Goal: Task Accomplishment & Management: Use online tool/utility

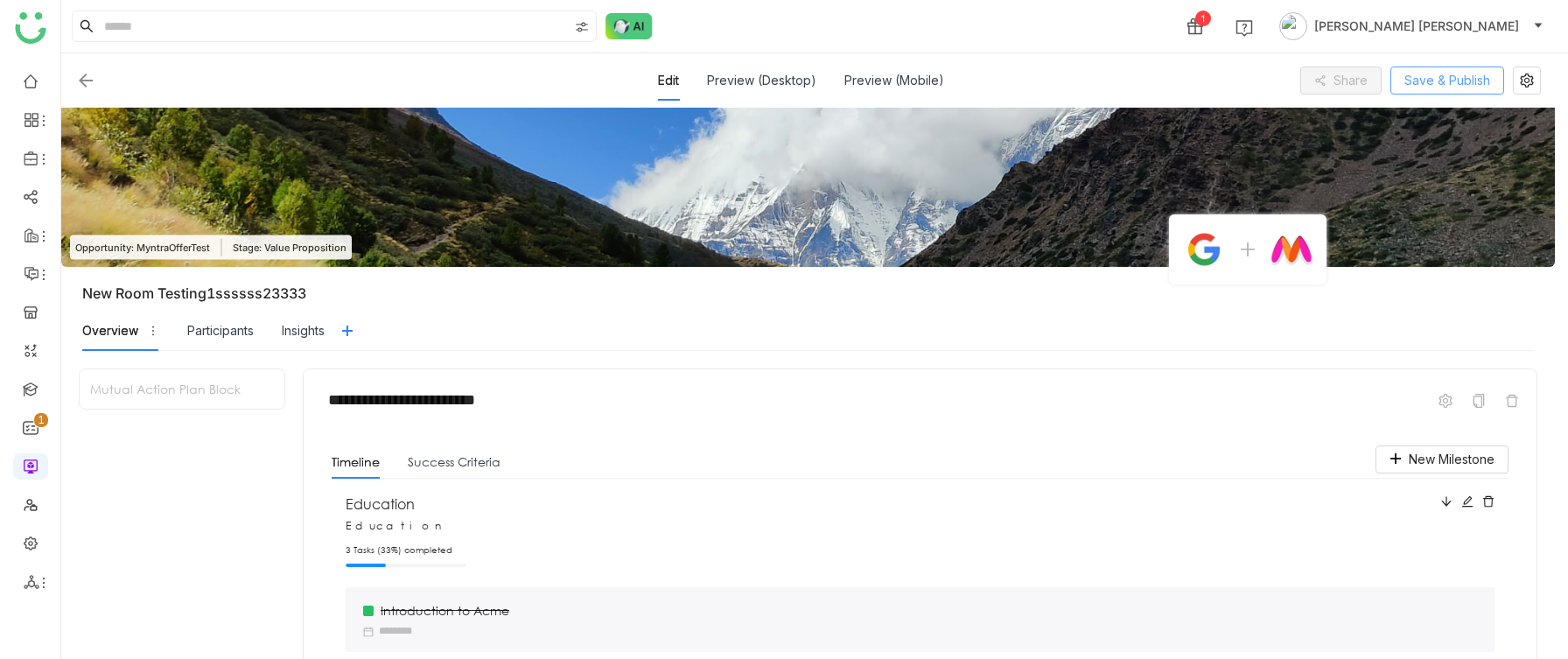
click at [1452, 76] on span "Save & Publish" at bounding box center [1447, 81] width 85 height 19
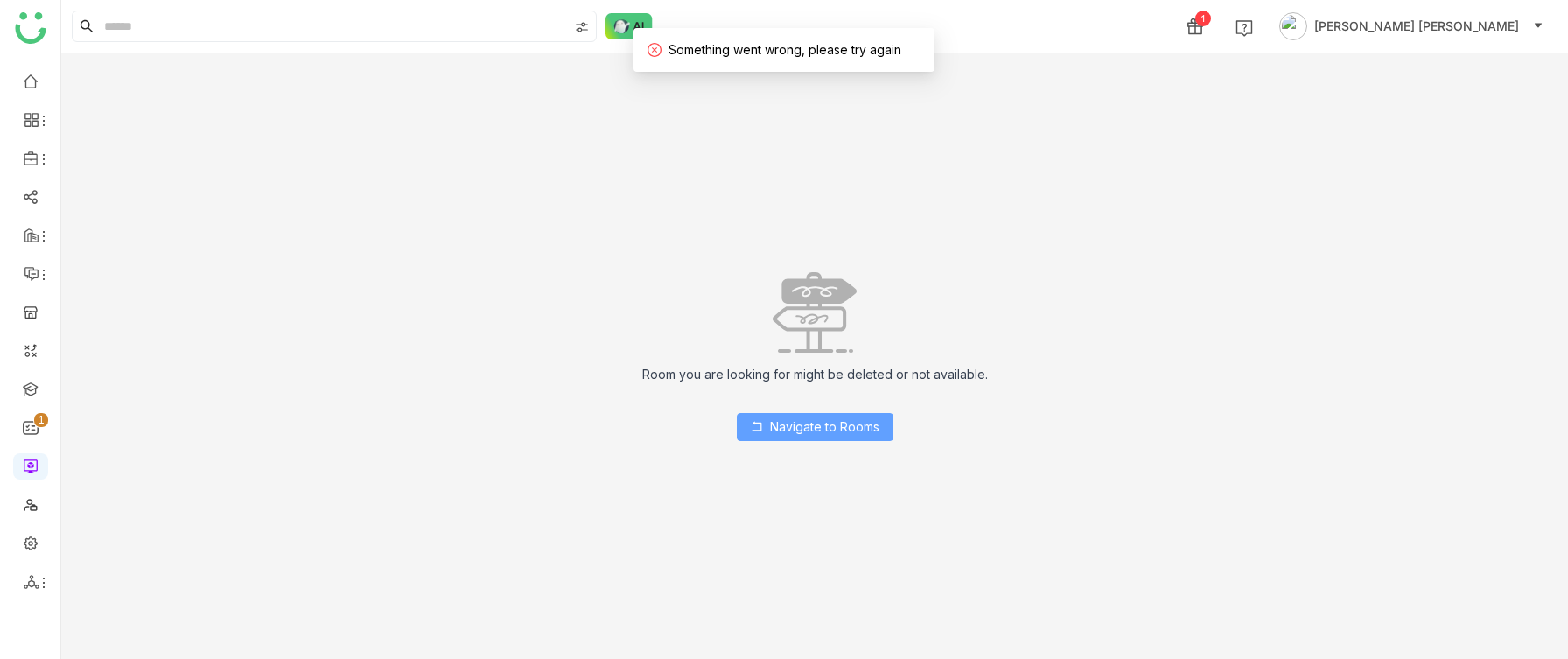
click at [809, 320] on span "Navigate to Rooms" at bounding box center [824, 427] width 109 height 19
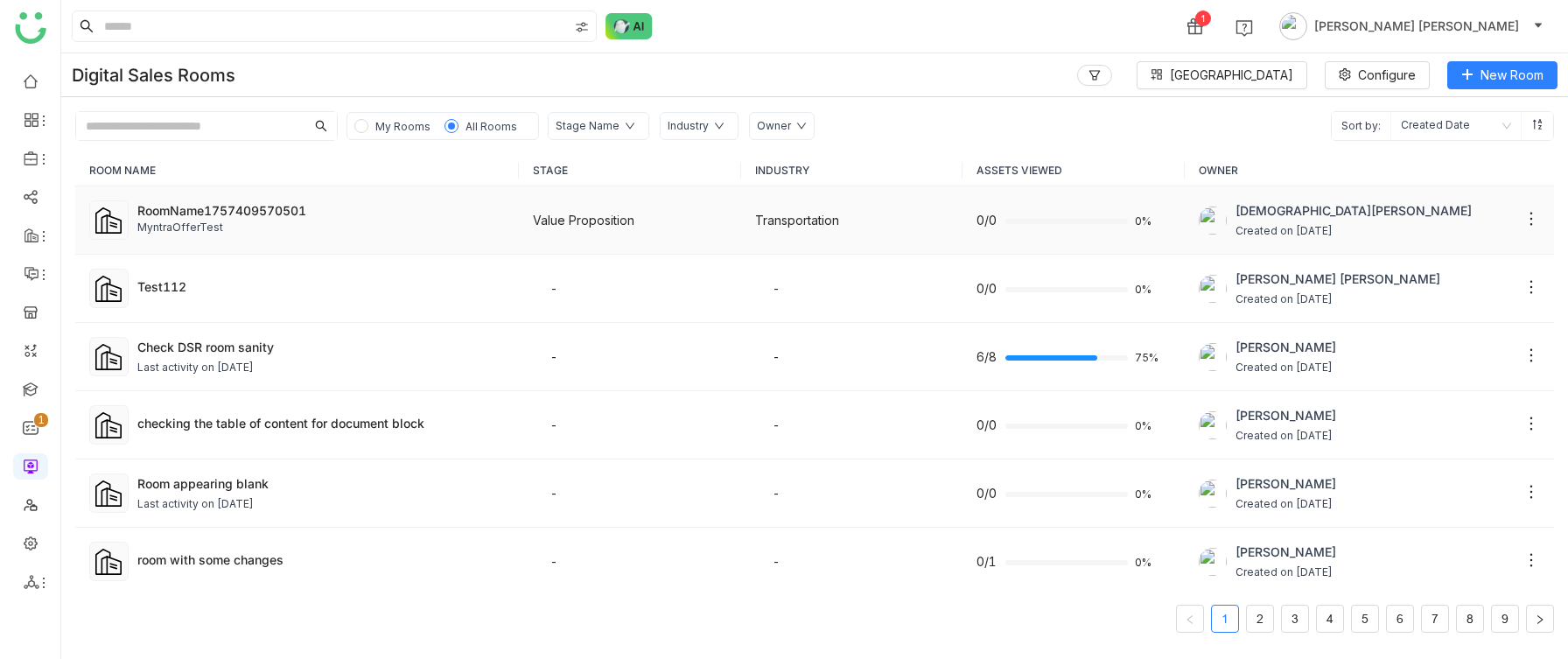
click at [355, 230] on div "MyntraOfferTest" at bounding box center [321, 228] width 367 height 17
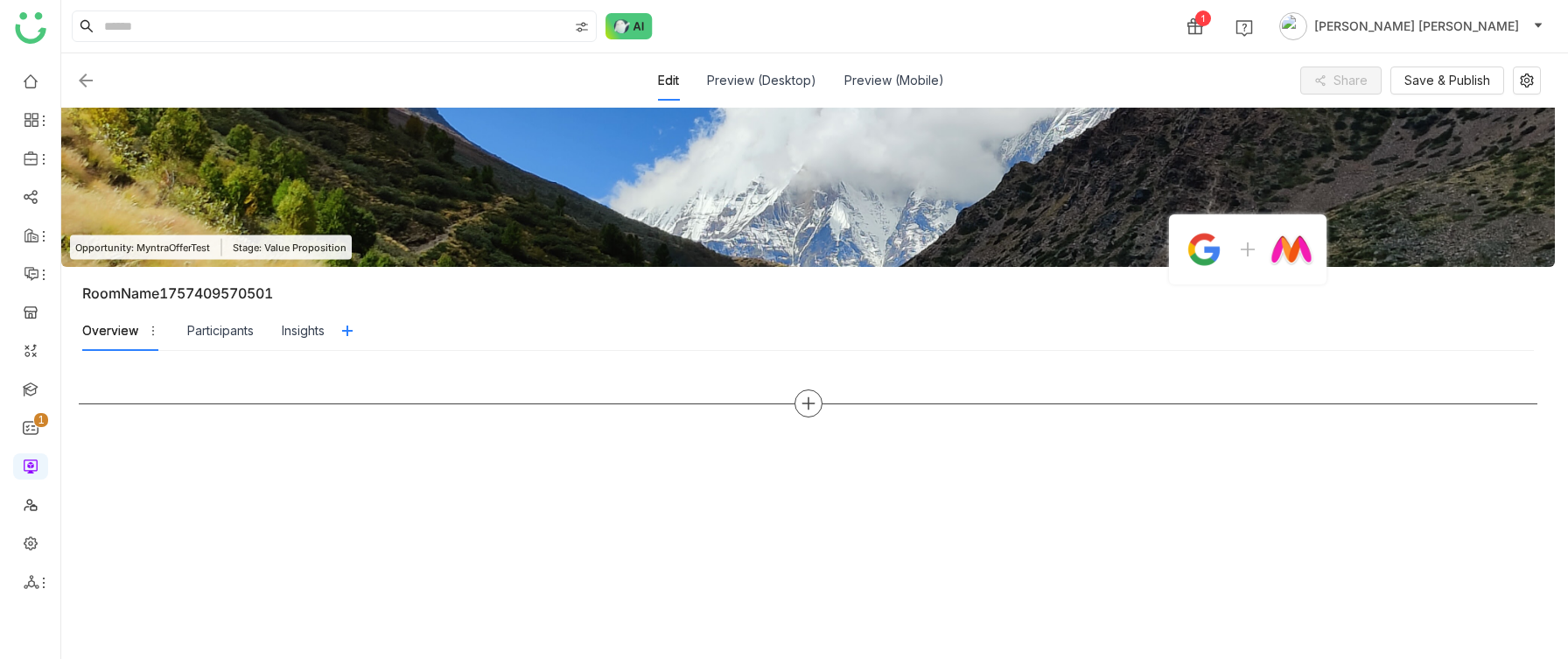
click at [806, 320] on div at bounding box center [808, 403] width 28 height 28
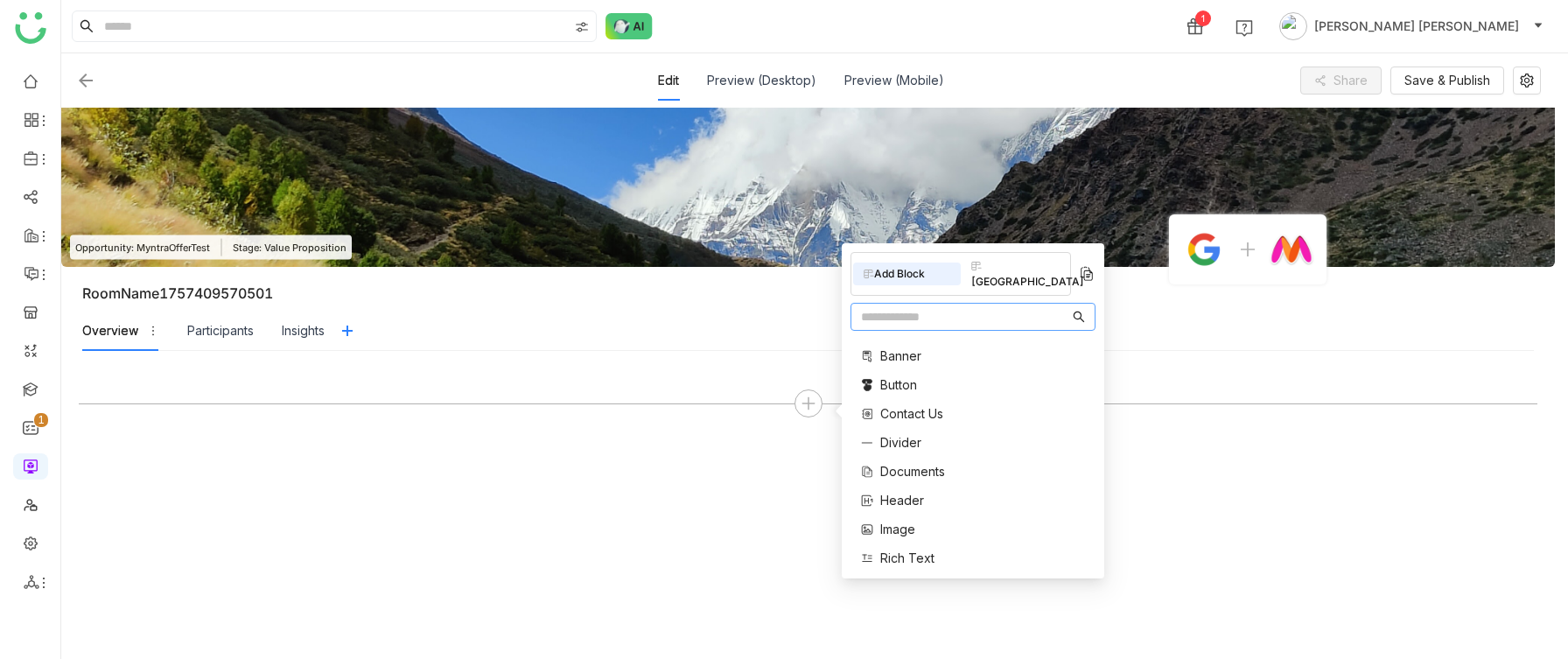
scroll to position [352, 0]
click at [920, 320] on span "Mutual Action Plan" at bounding box center [932, 463] width 105 height 18
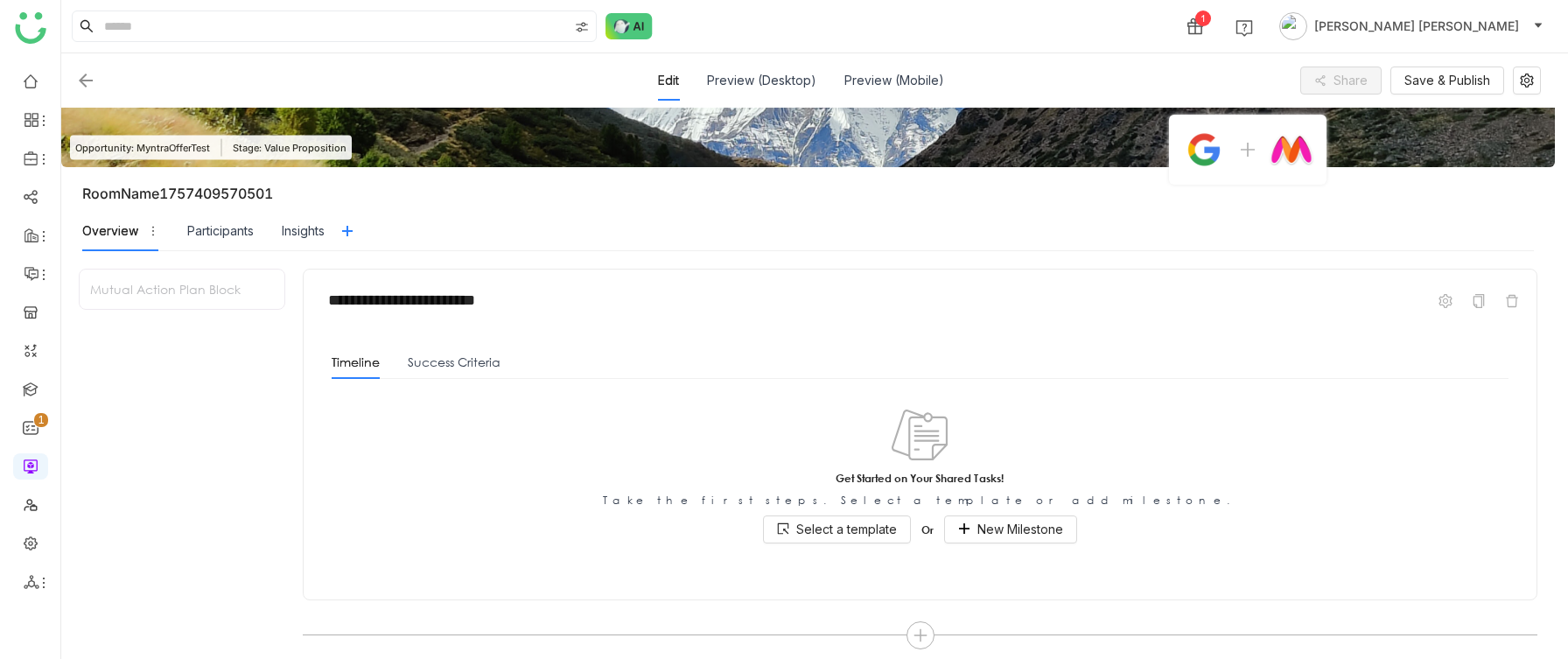
scroll to position [103, 0]
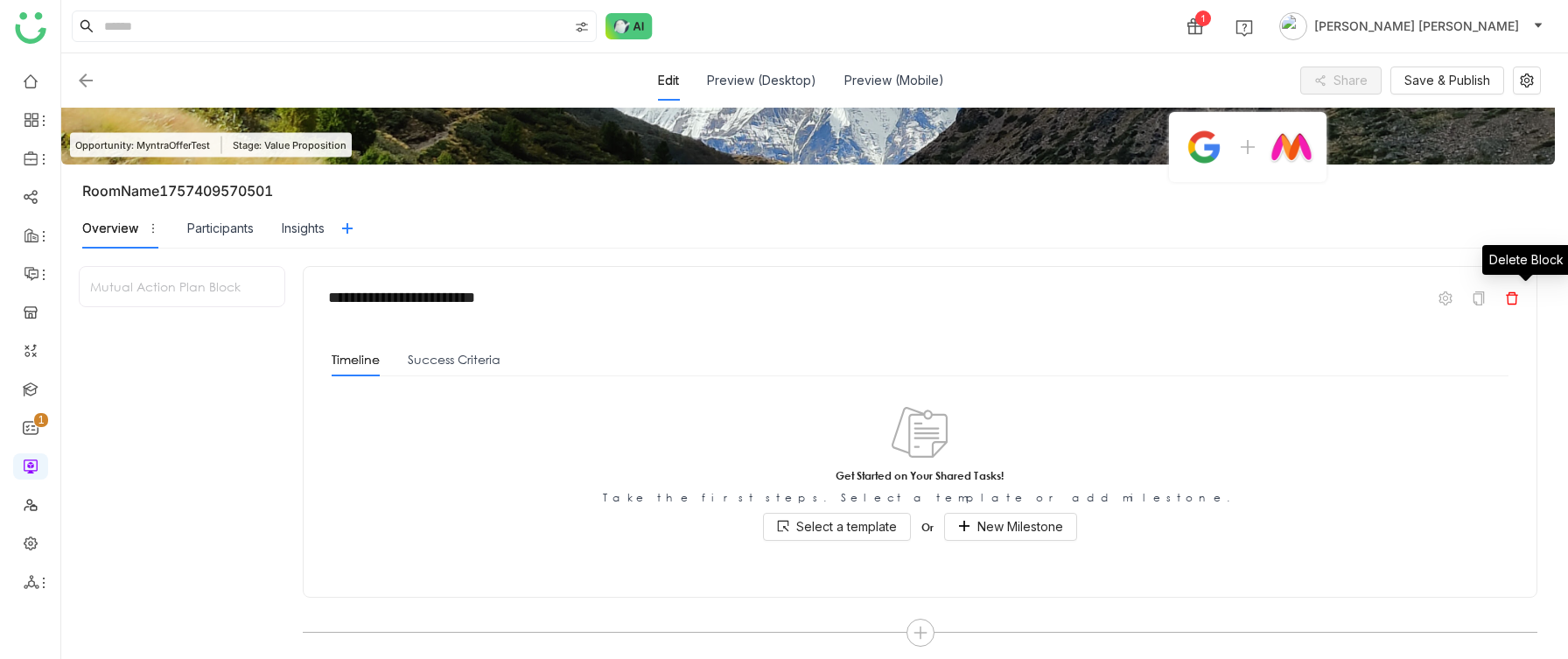
click at [1519, 296] on icon at bounding box center [1511, 298] width 14 height 14
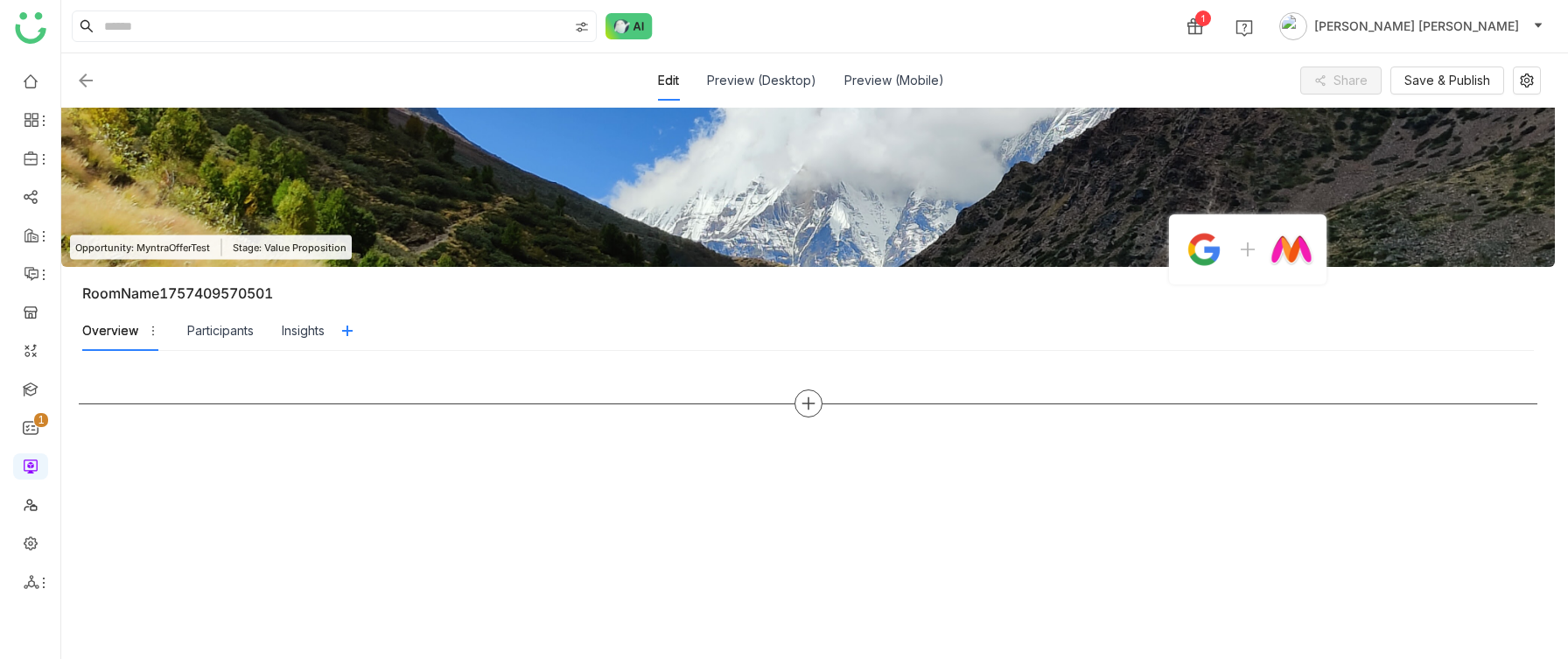
click at [835, 320] on div at bounding box center [808, 403] width 1458 height 28
click at [813, 320] on icon at bounding box center [807, 405] width 12 height 2
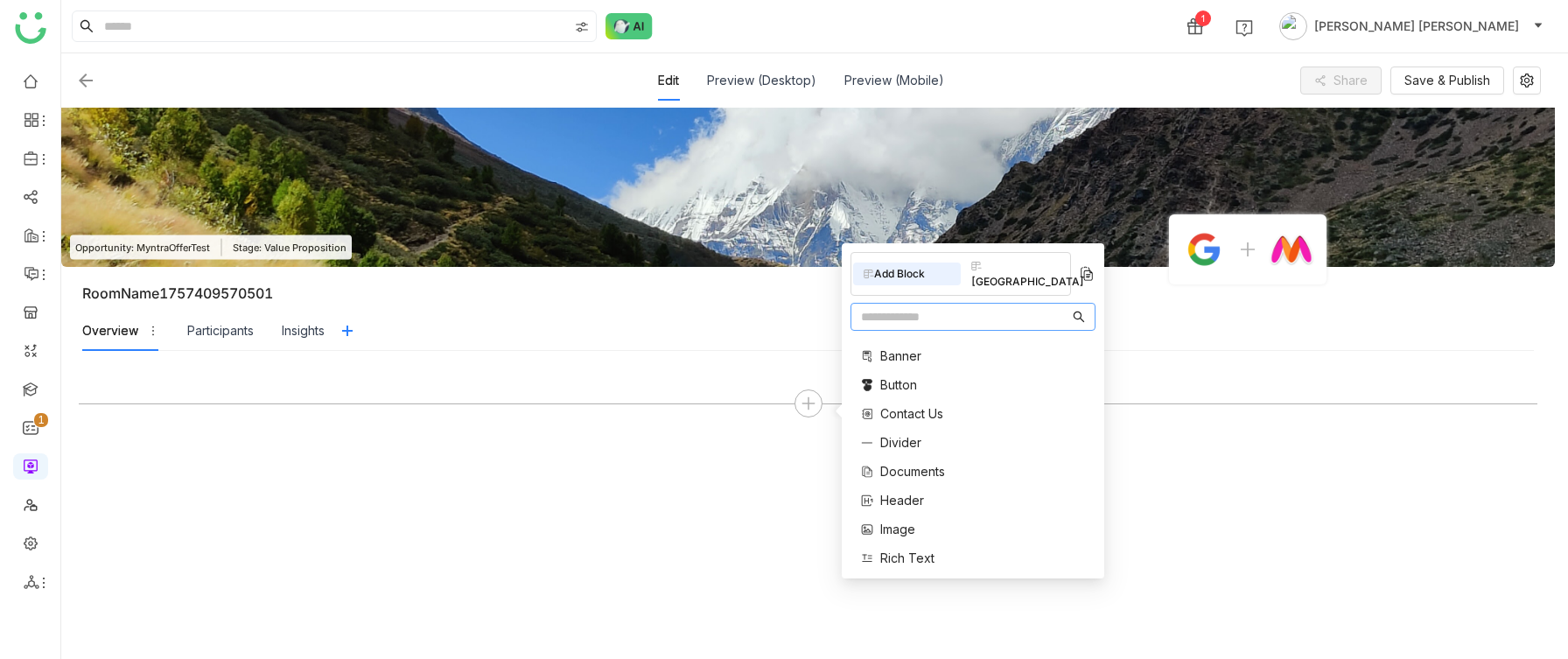
scroll to position [352, 0]
click at [920, 320] on span "Mutual Action Plan" at bounding box center [932, 463] width 105 height 18
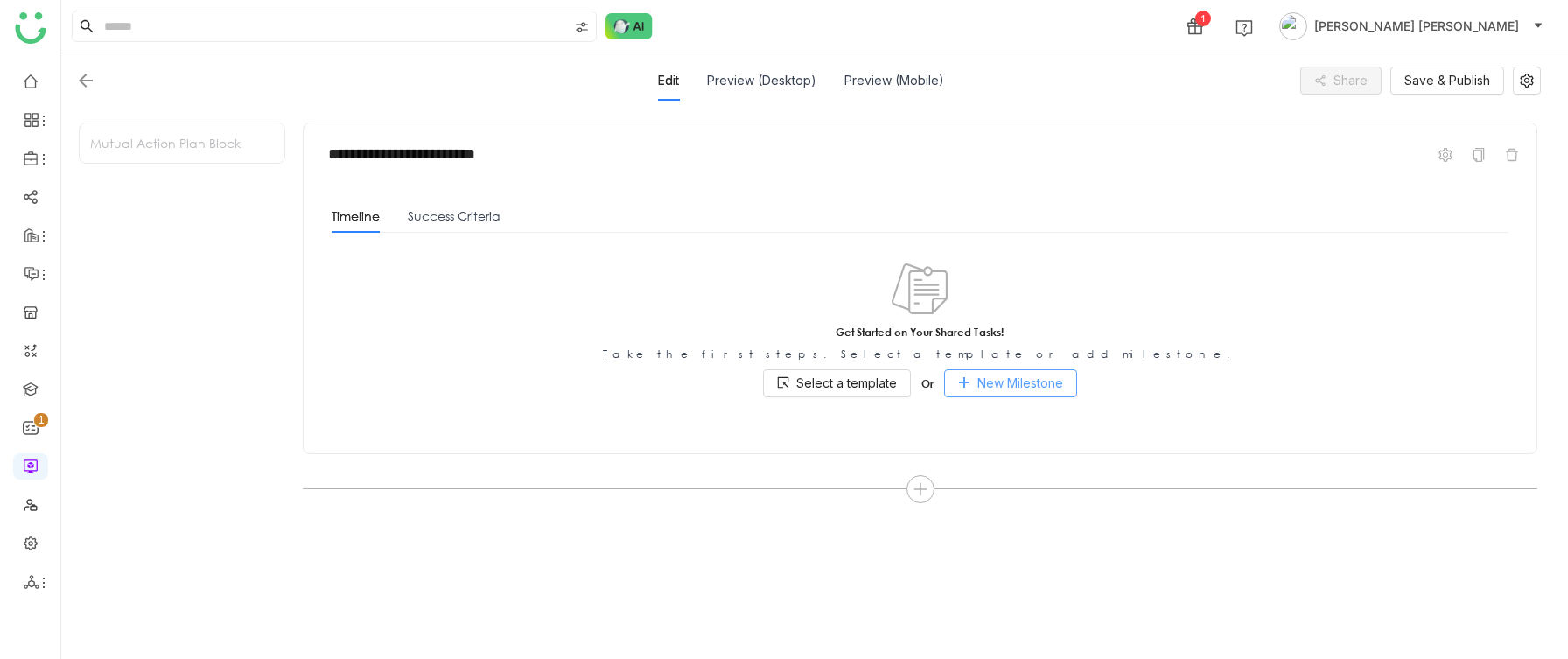
scroll to position [229, 0]
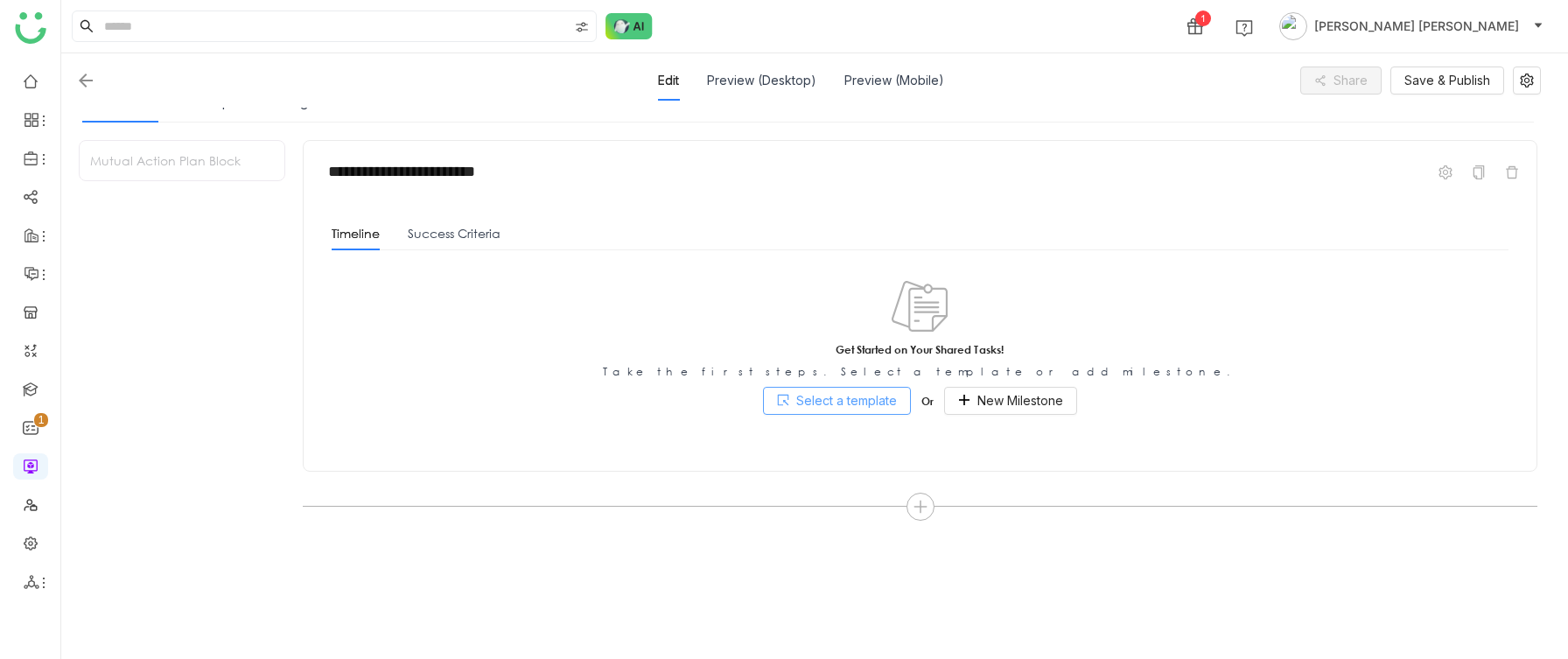
click at [868, 320] on span "Select a template" at bounding box center [847, 401] width 101 height 19
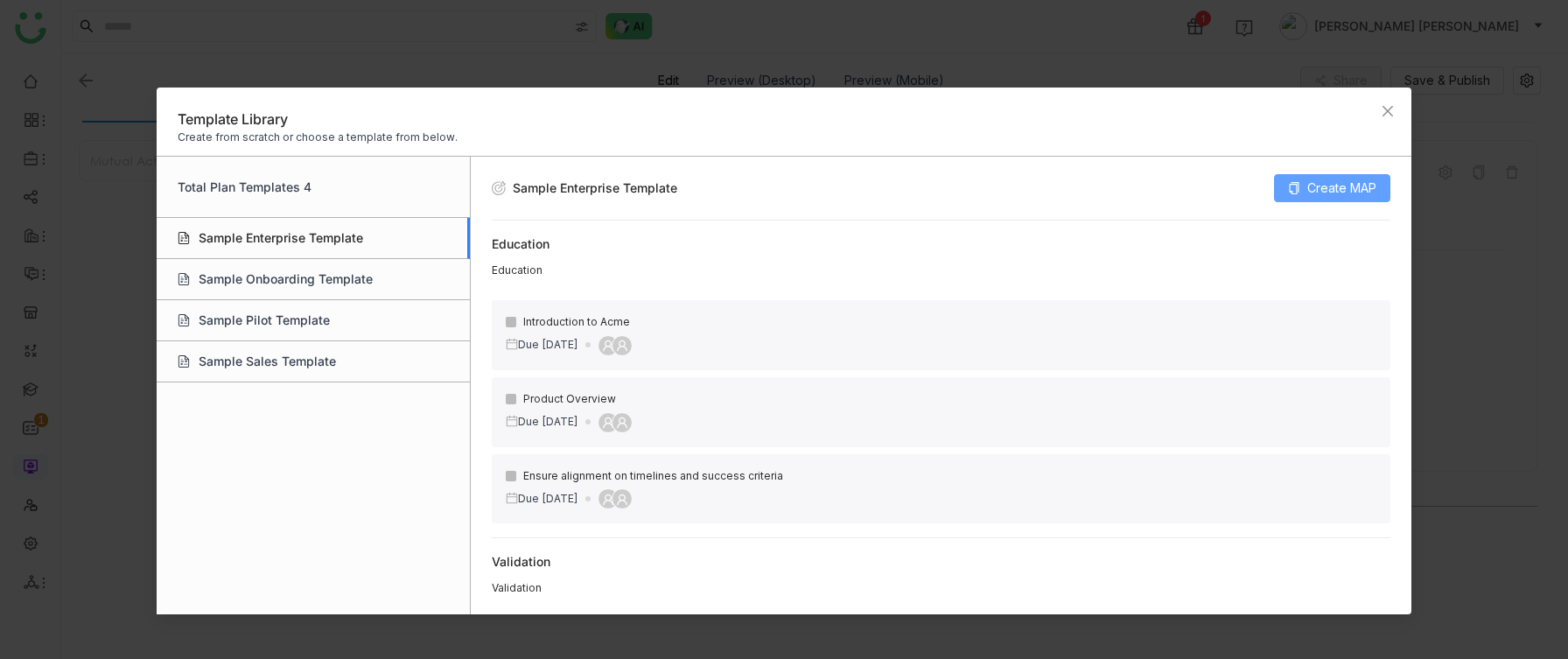
click at [1347, 179] on span "Create MAP" at bounding box center [1341, 188] width 69 height 19
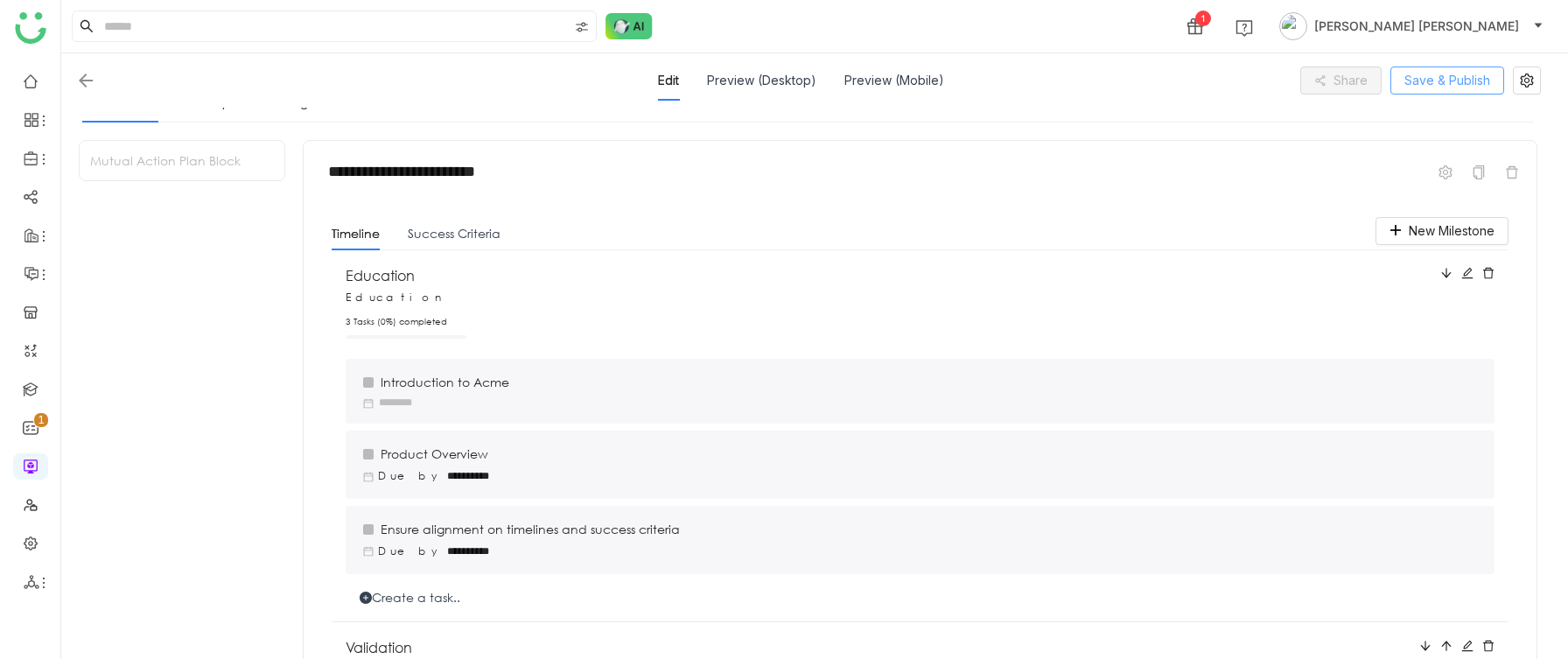
click at [1447, 82] on span "Save & Publish" at bounding box center [1447, 81] width 85 height 19
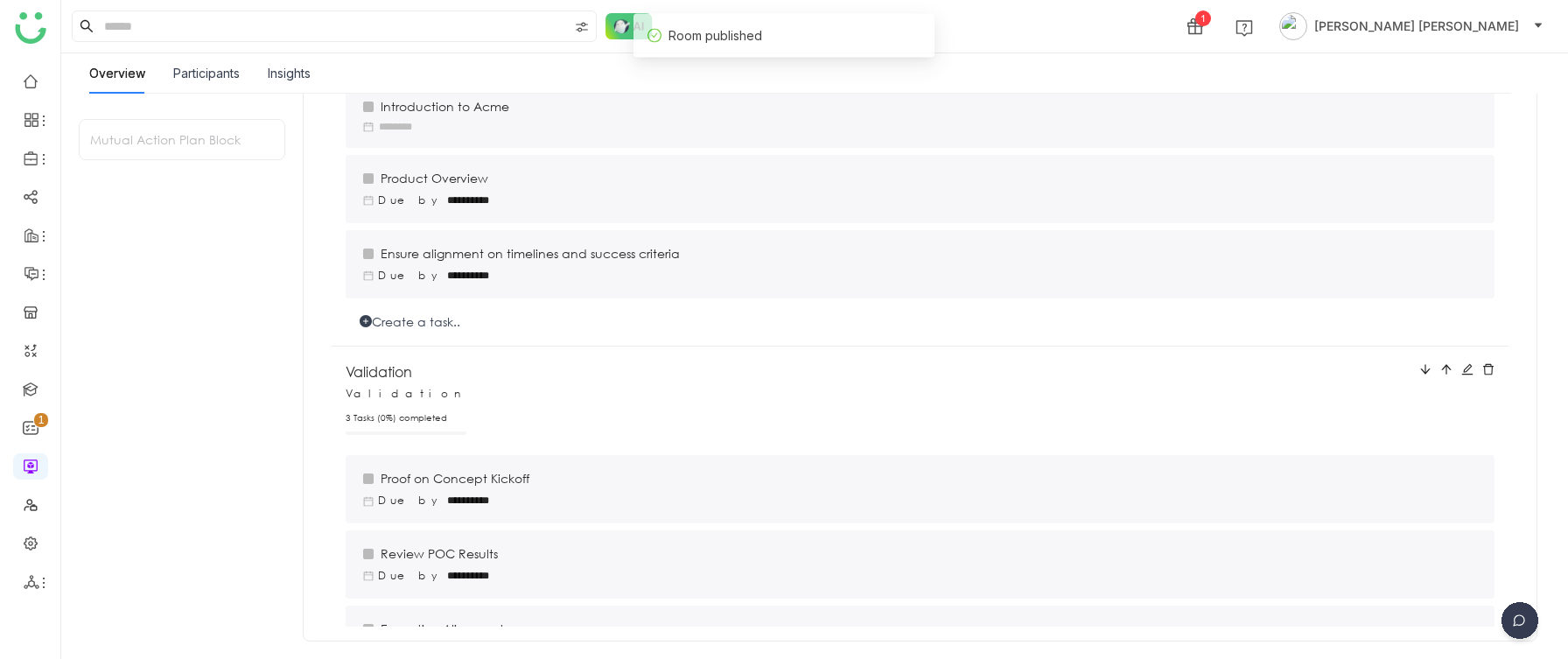
scroll to position [0, 0]
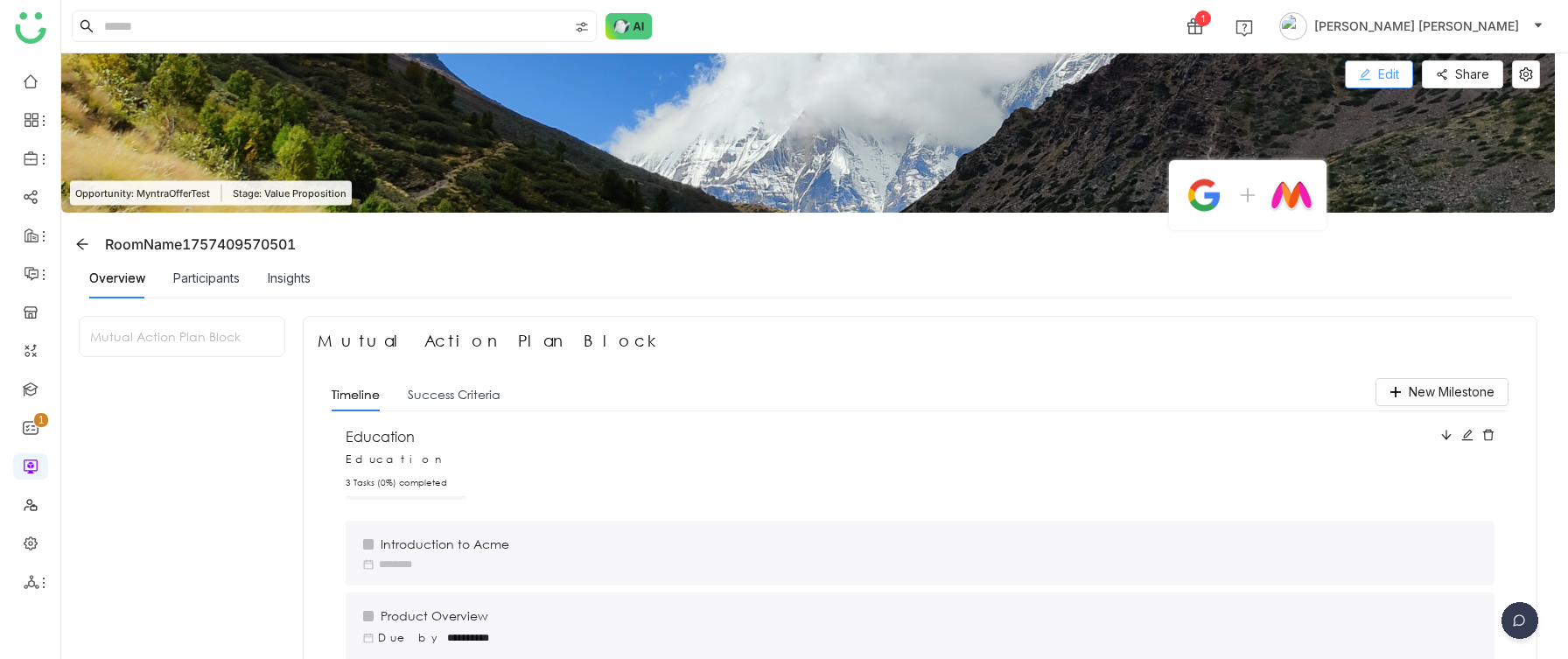
click at [1399, 72] on span "Edit" at bounding box center [1389, 74] width 21 height 19
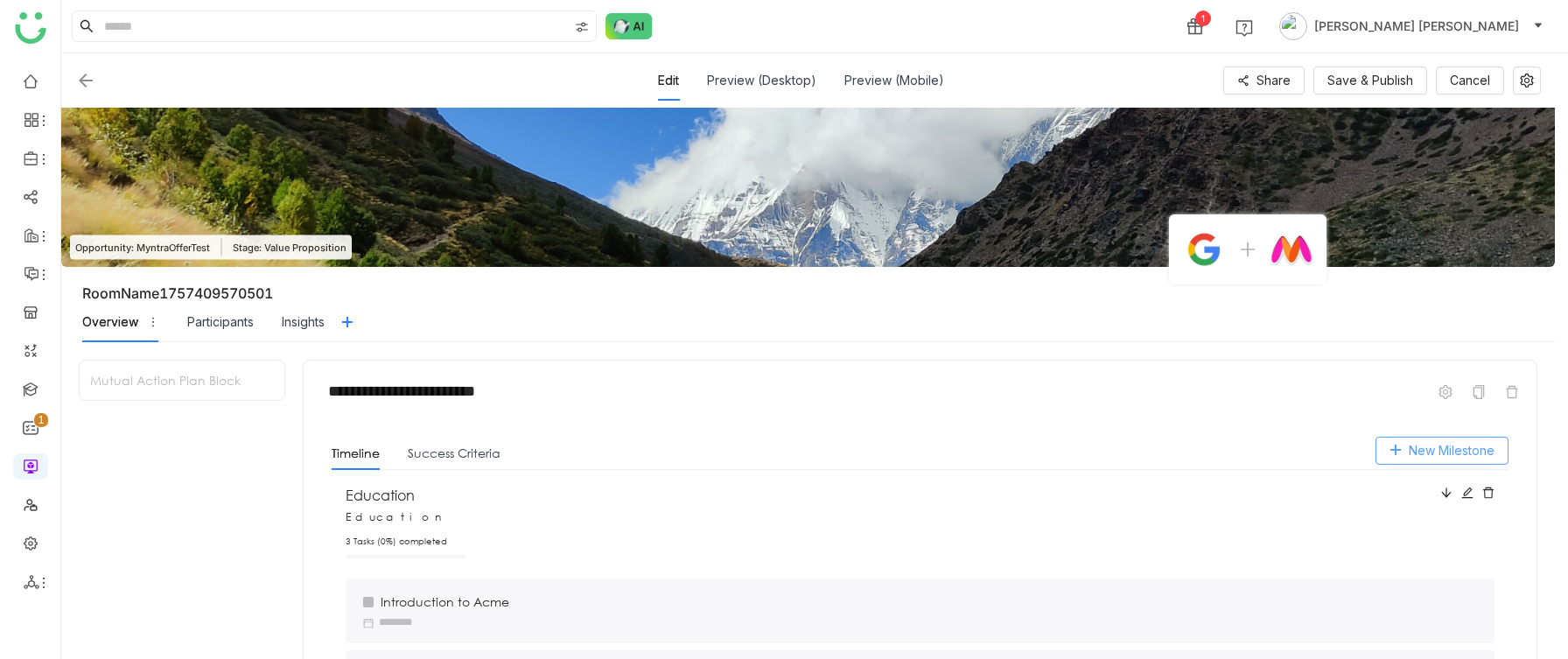
click at [1448, 320] on button "New Milestone" at bounding box center [1442, 450] width 133 height 28
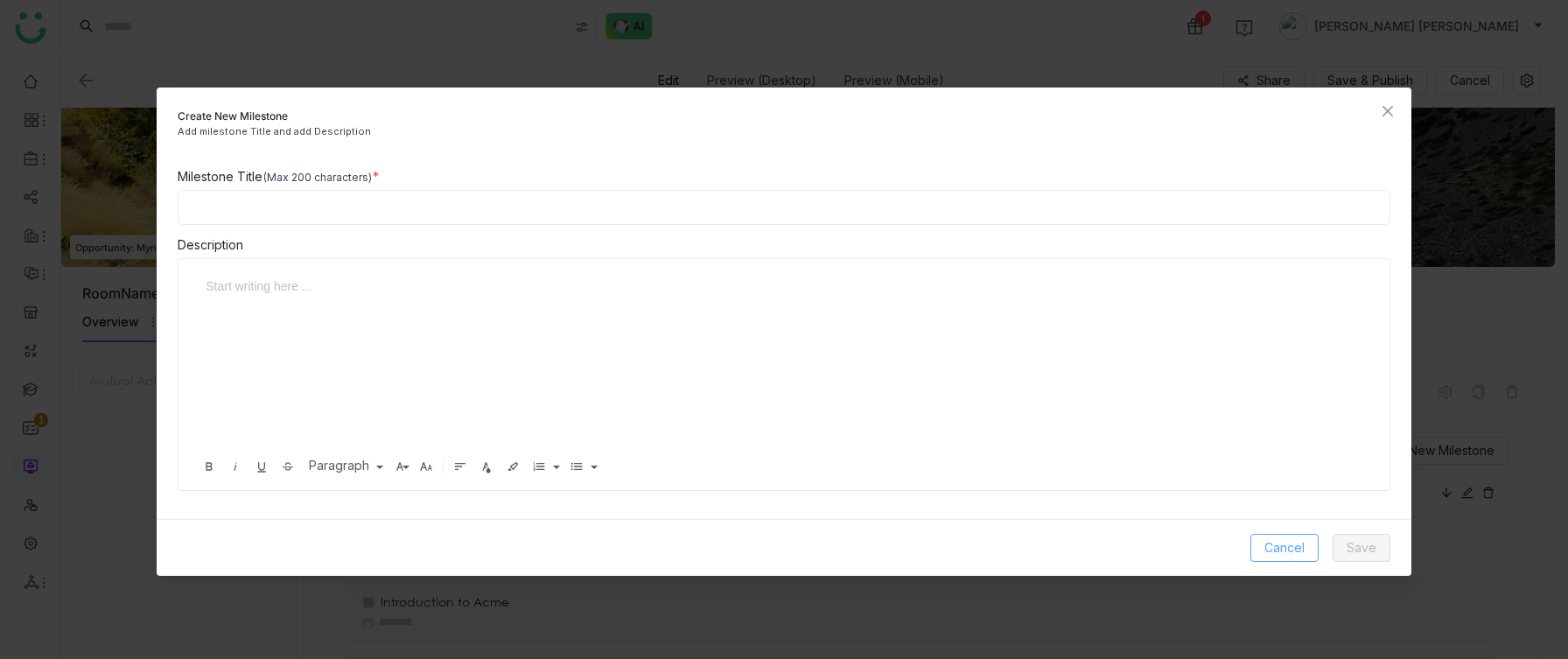
click at [1268, 320] on button "Cancel" at bounding box center [1284, 547] width 68 height 28
